Goal: Information Seeking & Learning: Learn about a topic

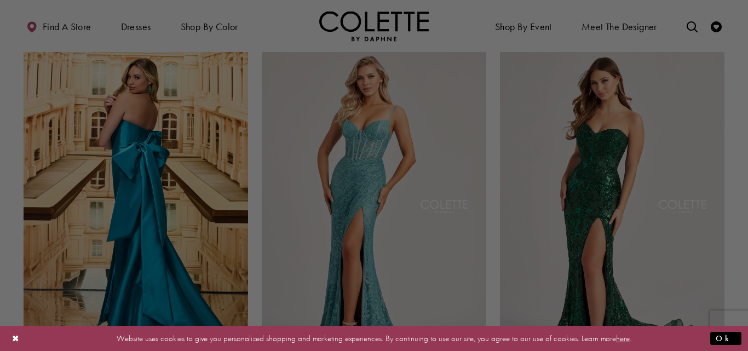
click at [137, 26] on div at bounding box center [378, 177] width 756 height 354
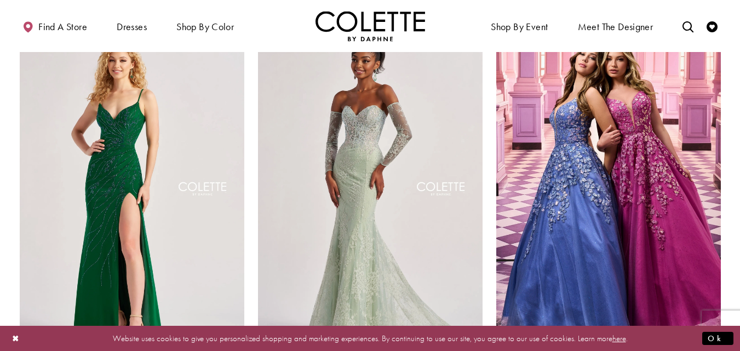
scroll to position [1172, 0]
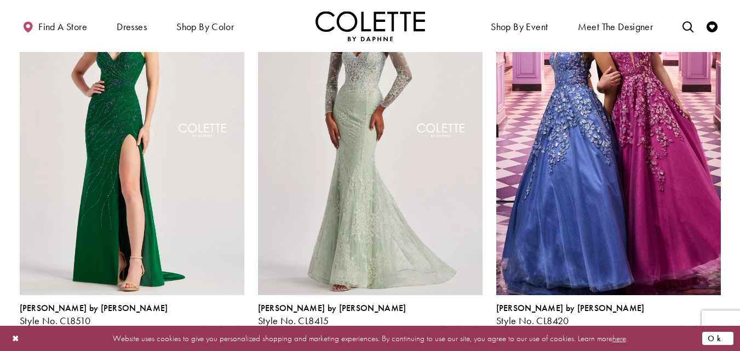
click at [720, 339] on button "Ok" at bounding box center [717, 338] width 31 height 14
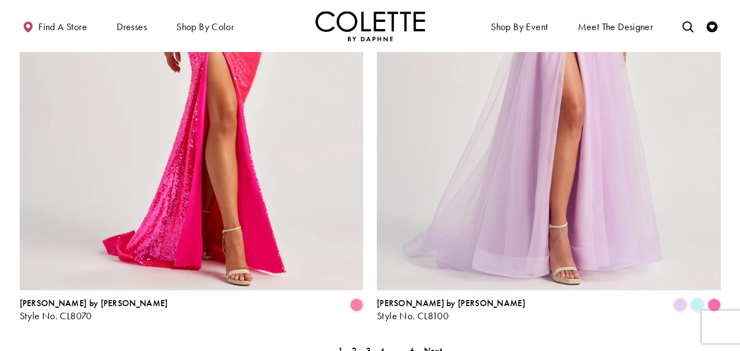
scroll to position [2268, 0]
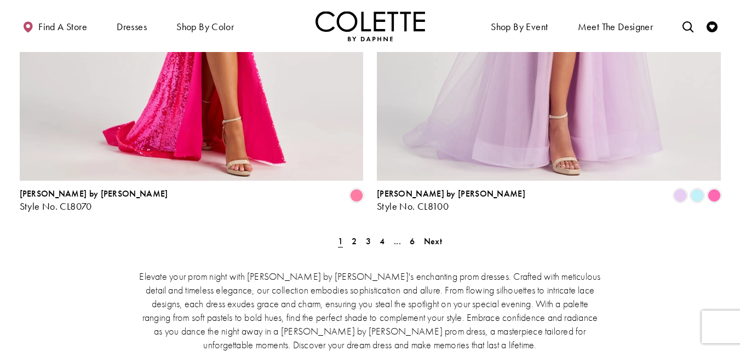
click at [443, 246] on div "Elevate your prom night with [PERSON_NAME] by [PERSON_NAME]'s enchanting prom d…" at bounding box center [370, 337] width 701 height 182
click at [438, 236] on span "Next" at bounding box center [433, 242] width 18 height 12
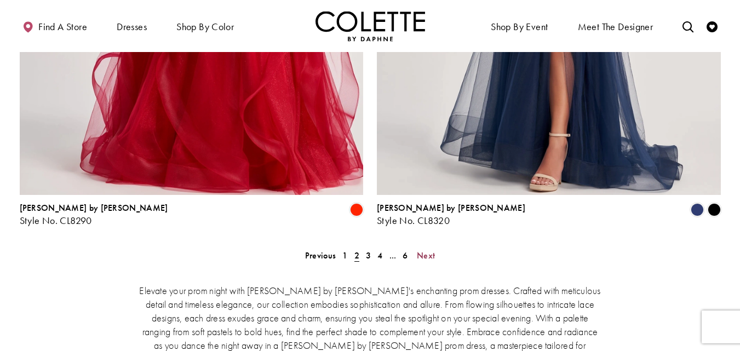
scroll to position [2275, 0]
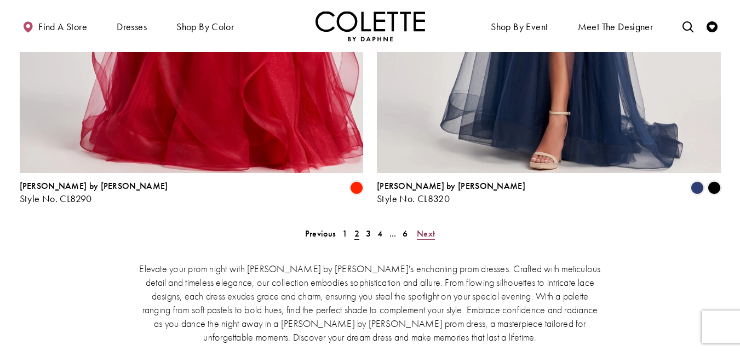
click at [426, 228] on span "Next" at bounding box center [426, 234] width 18 height 12
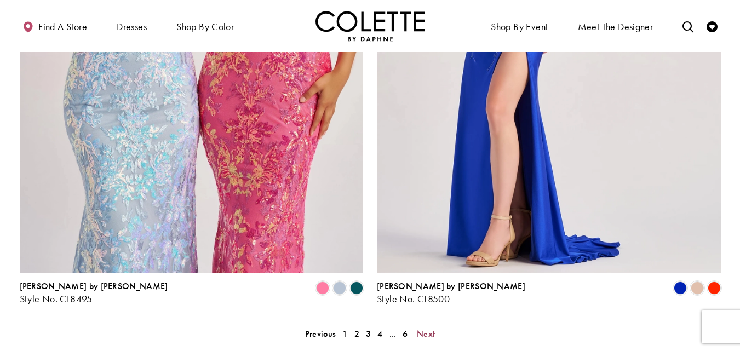
scroll to position [2188, 0]
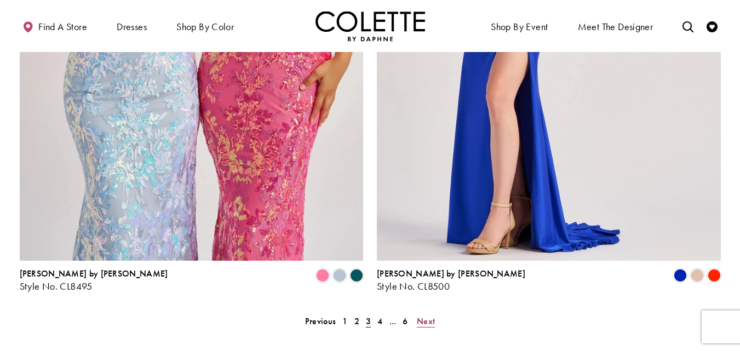
click at [435, 313] on link "Next" at bounding box center [426, 321] width 25 height 16
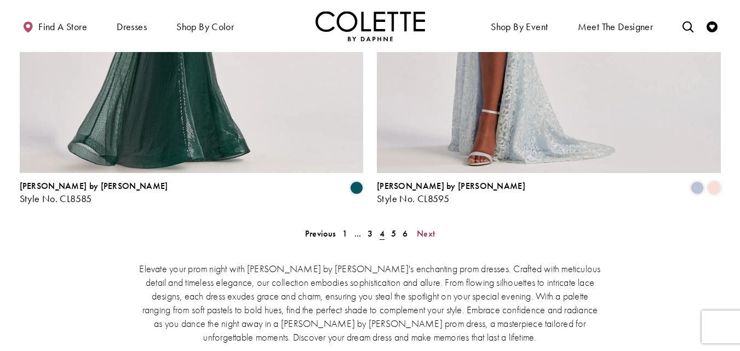
scroll to position [2342, 0]
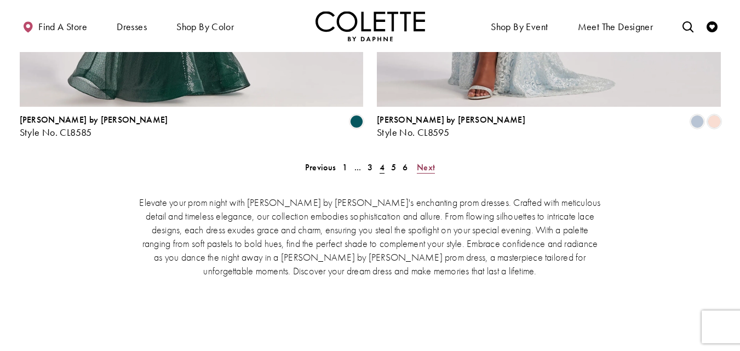
click at [428, 162] on span "Next" at bounding box center [426, 168] width 18 height 12
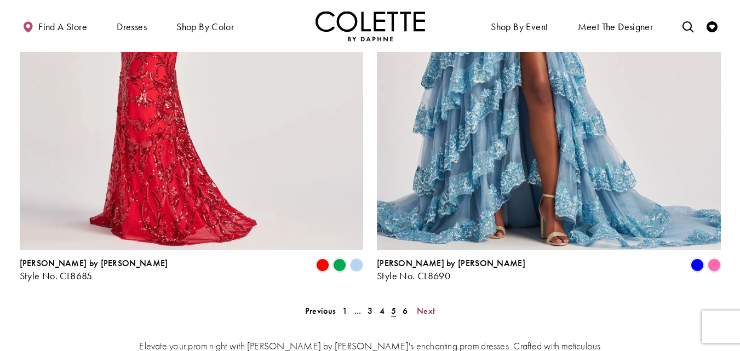
scroll to position [2202, 0]
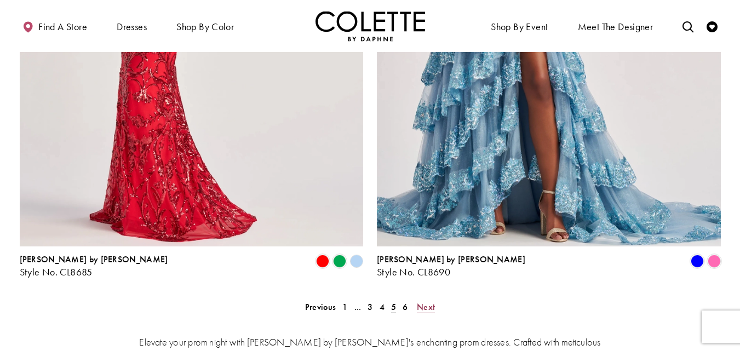
click at [427, 301] on span "Next" at bounding box center [426, 307] width 18 height 12
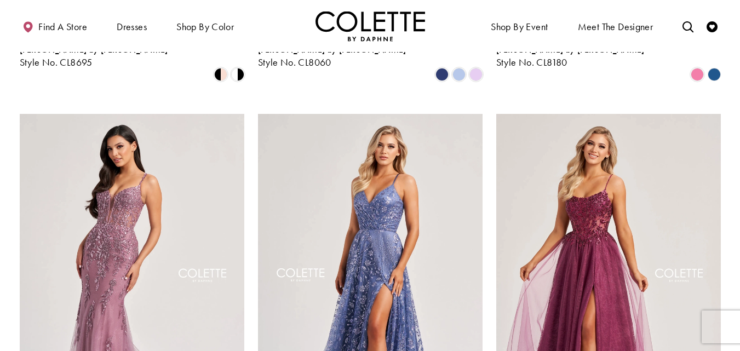
scroll to position [718, 0]
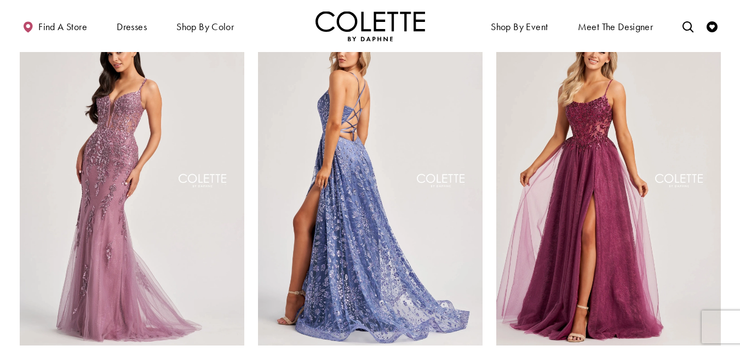
click at [392, 221] on img "Visit Colette by Daphne Style No. CL8230 Page" at bounding box center [370, 182] width 225 height 326
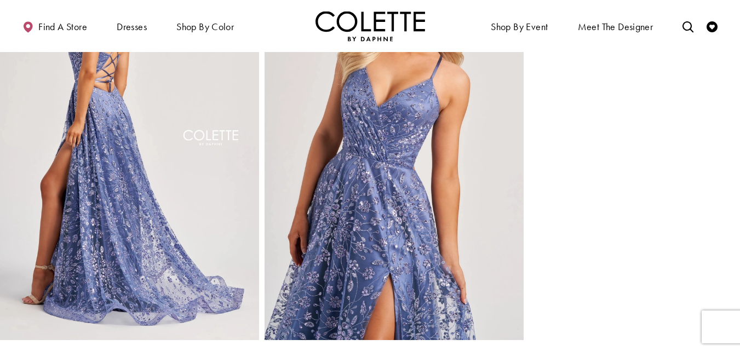
scroll to position [543, 0]
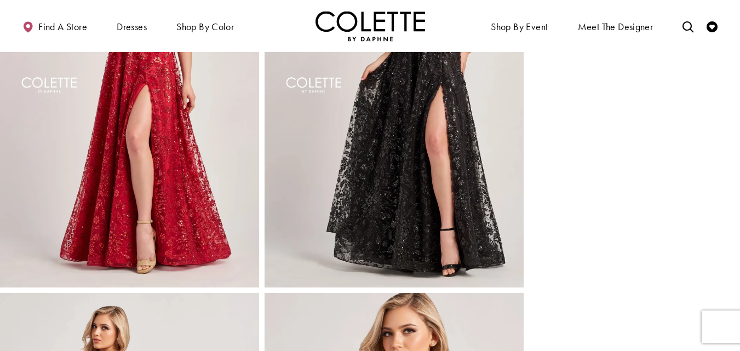
drag, startPoint x: 744, startPoint y: 185, endPoint x: 740, endPoint y: 134, distance: 51.1
click at [739, 134] on html "Skip to main content Skip to Navigation Enable Accessibility for visually impai…" at bounding box center [370, 322] width 740 height 1739
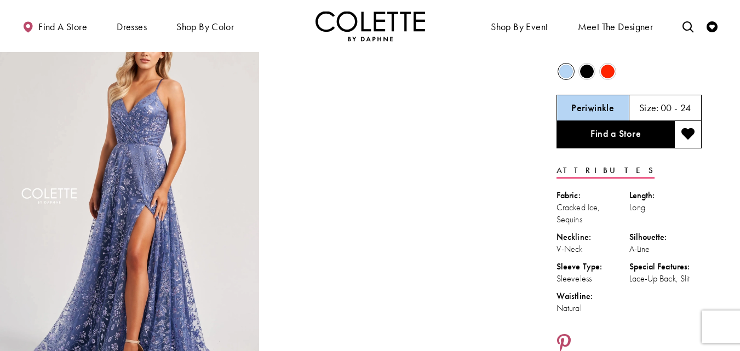
scroll to position [0, 0]
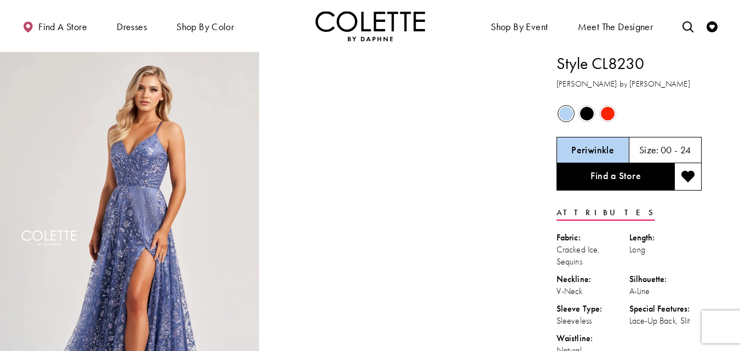
drag, startPoint x: 655, startPoint y: 56, endPoint x: 557, endPoint y: 61, distance: 98.7
click at [557, 61] on h1 "Style CL8230" at bounding box center [629, 63] width 145 height 23
copy h1 "Style CL8230"
